Goal: Information Seeking & Learning: Learn about a topic

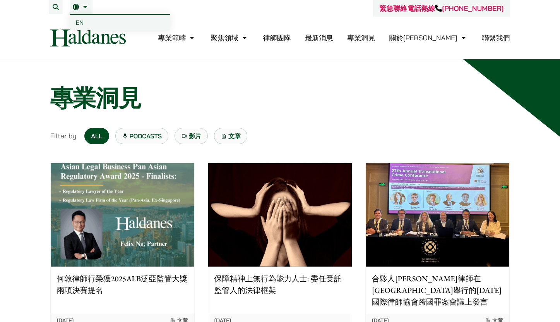
click at [78, 21] on span "EN" at bounding box center [80, 23] width 8 height 8
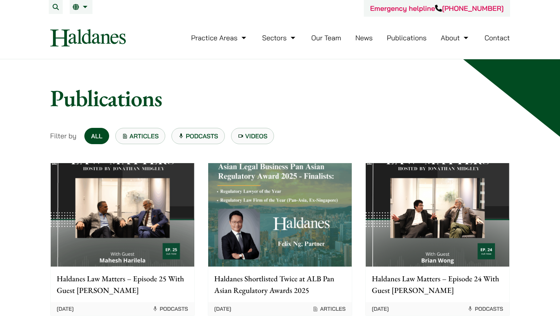
click at [276, 39] on link "Sectors" at bounding box center [279, 37] width 35 height 9
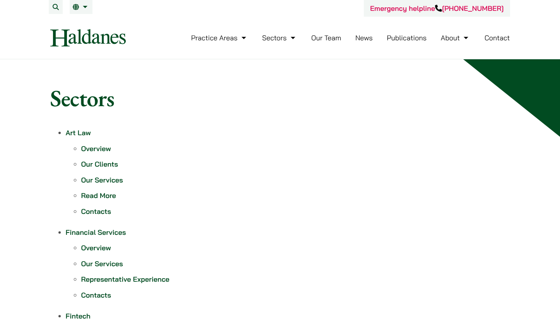
click at [401, 40] on link "Publications" at bounding box center [407, 37] width 40 height 9
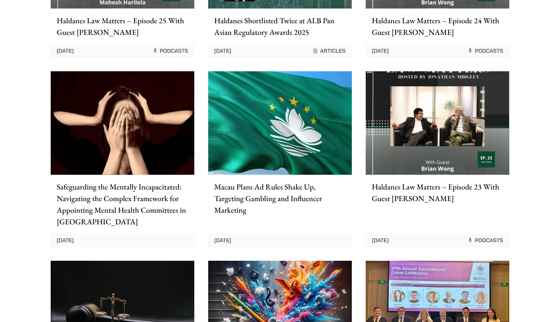
scroll to position [258, 0]
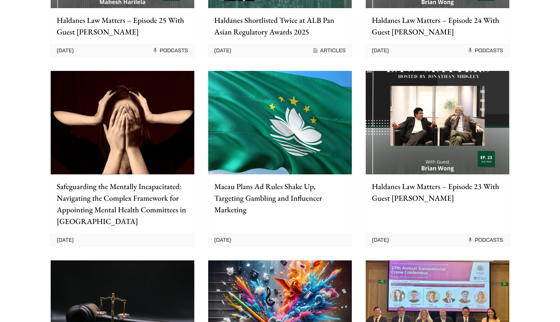
click at [415, 183] on p "Haldanes Law Matters – Episode 23 With Guest [PERSON_NAME]" at bounding box center [437, 191] width 131 height 23
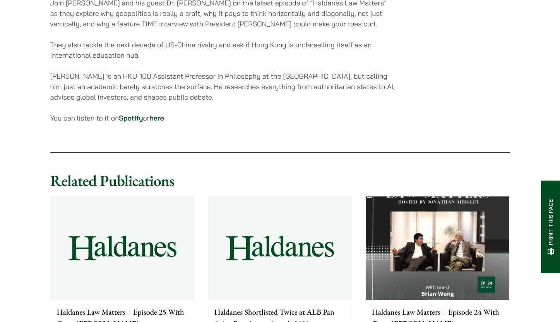
scroll to position [516, 0]
